Goal: Find specific page/section: Find specific page/section

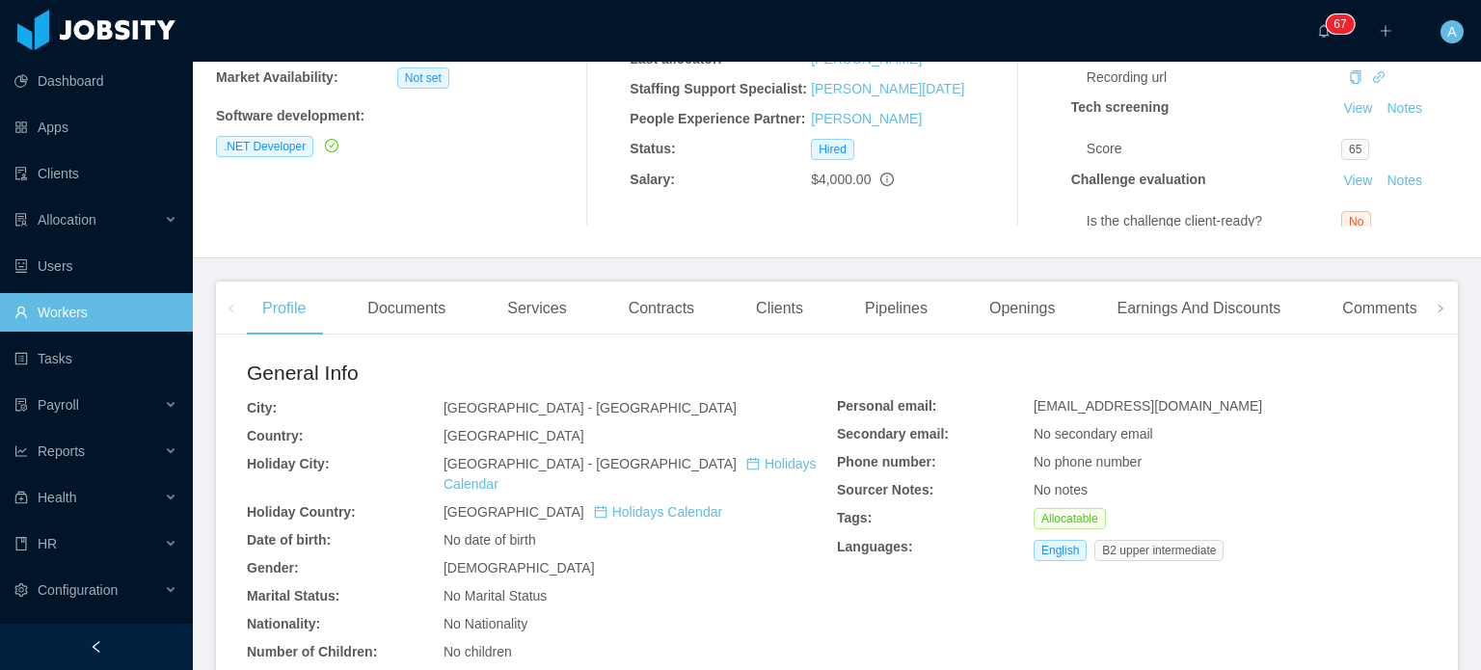
scroll to position [378, 0]
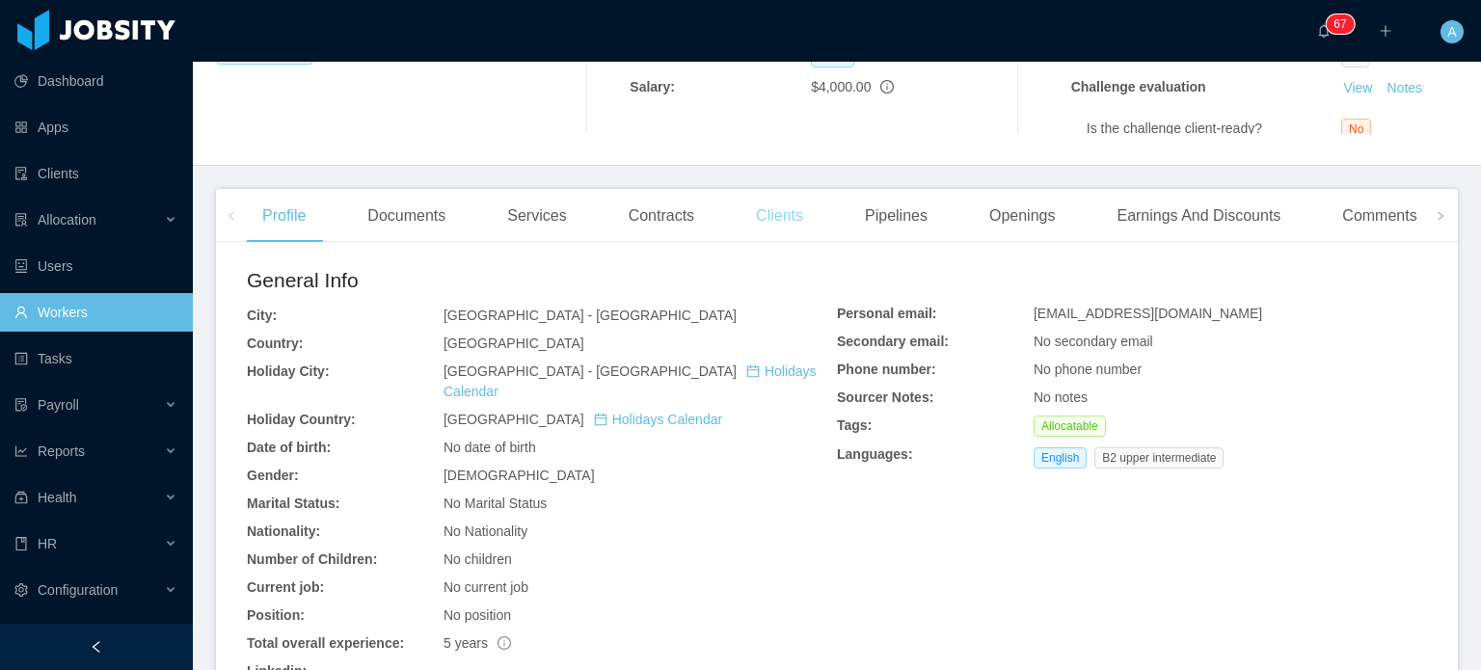
click at [783, 222] on div "Clients" at bounding box center [780, 216] width 78 height 54
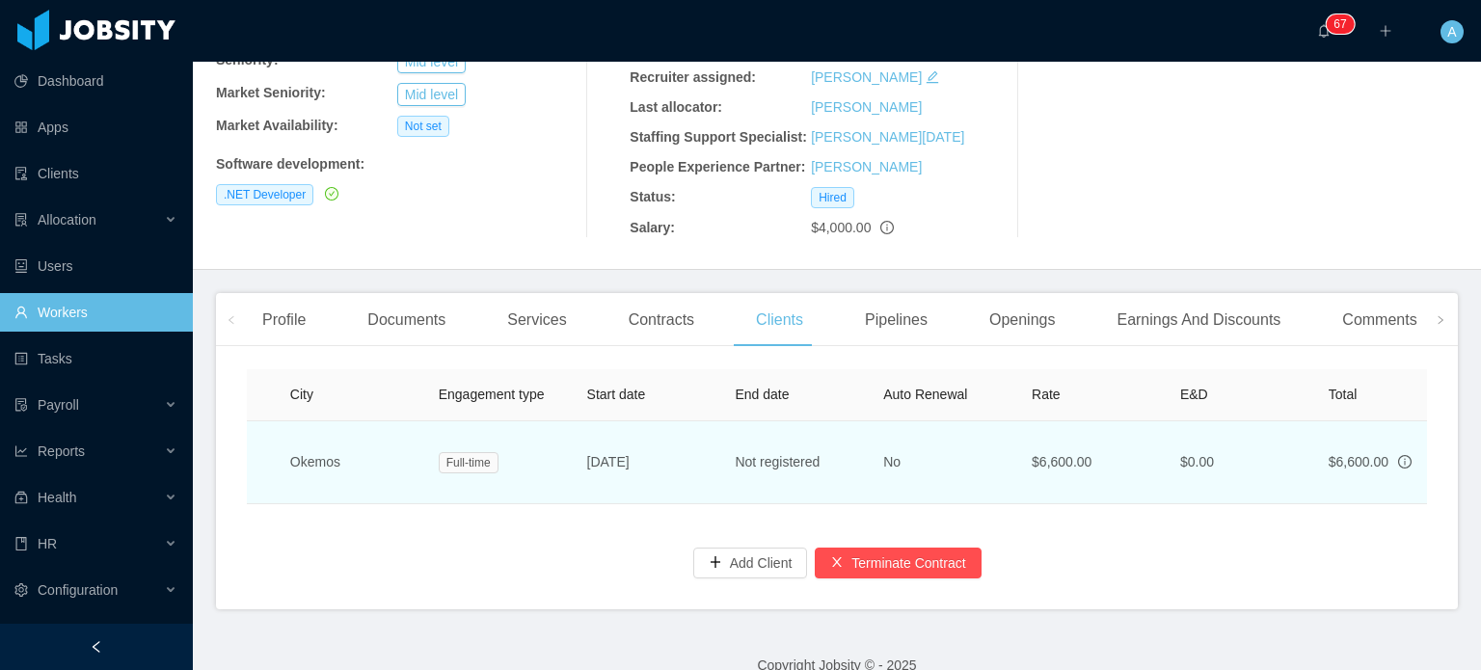
scroll to position [0, 266]
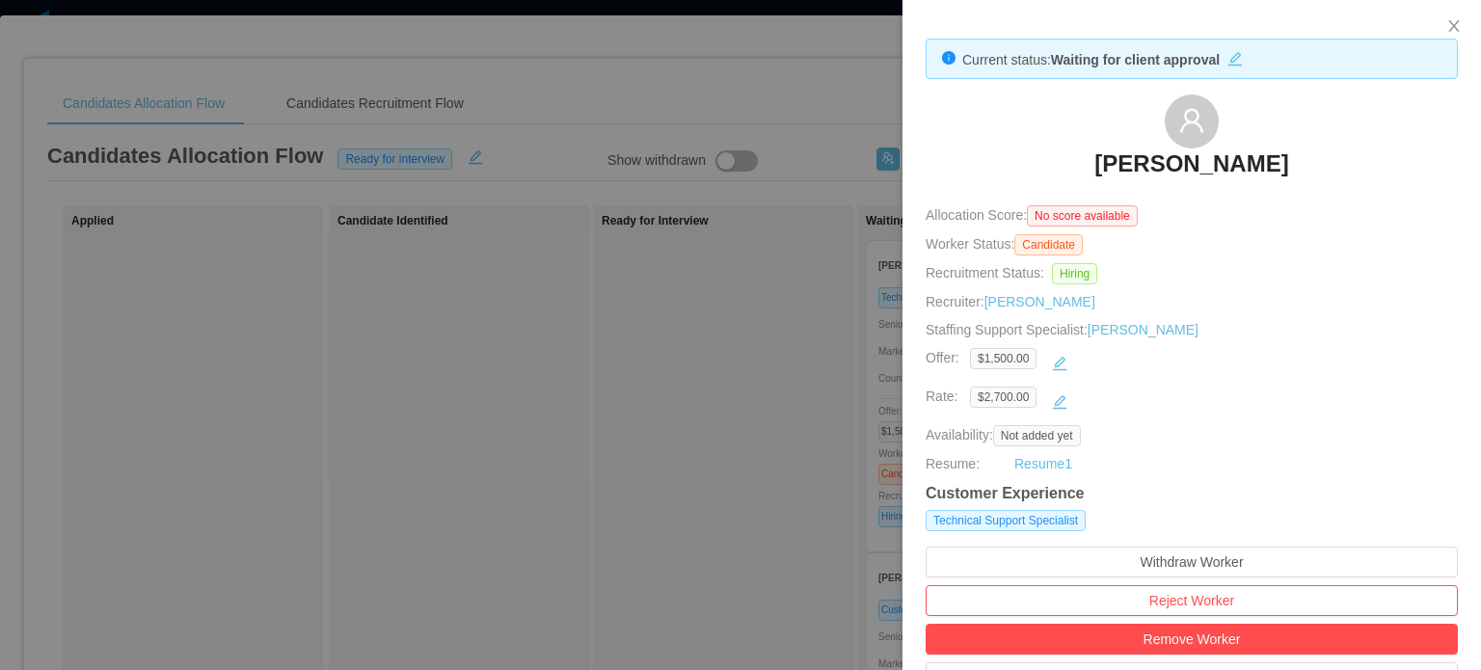
scroll to position [478, 0]
